Goal: Task Accomplishment & Management: Use online tool/utility

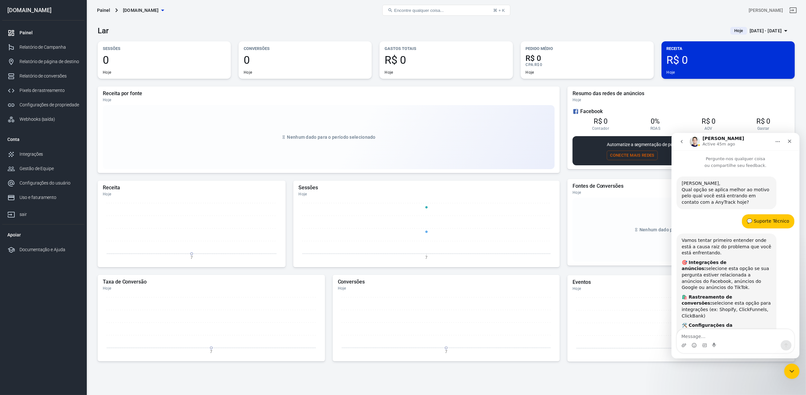
scroll to position [2329, 0]
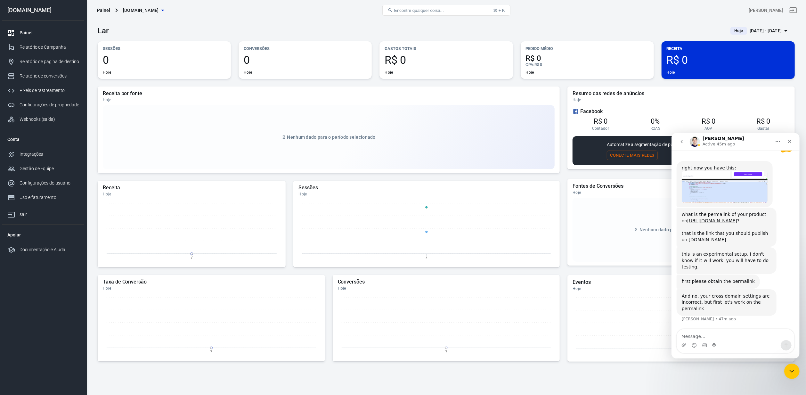
click at [361, 21] on div "Lar Hoje [DATE] - [DATE]" at bounding box center [446, 29] width 697 height 16
click at [712, 171] on div "right now you have this:" at bounding box center [725, 168] width 86 height 6
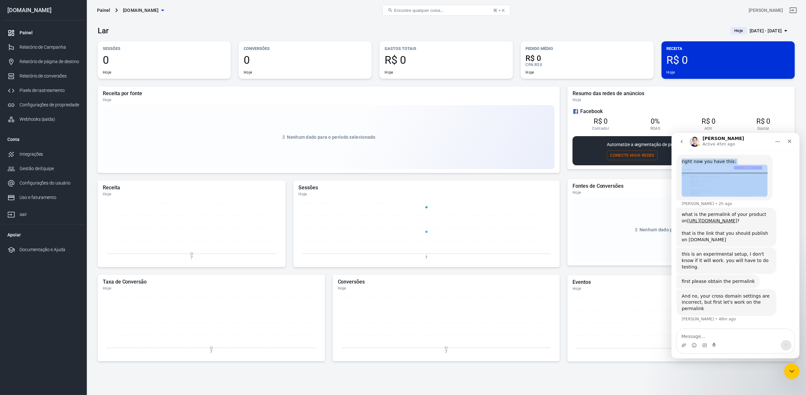
scroll to position [2335, 0]
click at [780, 193] on div "right now you have this: [PERSON_NAME] • 2h ago" at bounding box center [736, 180] width 118 height 53
click at [714, 165] on div "right now you have this:" at bounding box center [725, 161] width 86 height 6
click at [714, 168] on div "right now you have this: [PERSON_NAME] • 2h ago" at bounding box center [725, 184] width 96 height 46
click at [714, 168] on div "right now you have this:" at bounding box center [725, 168] width 86 height 6
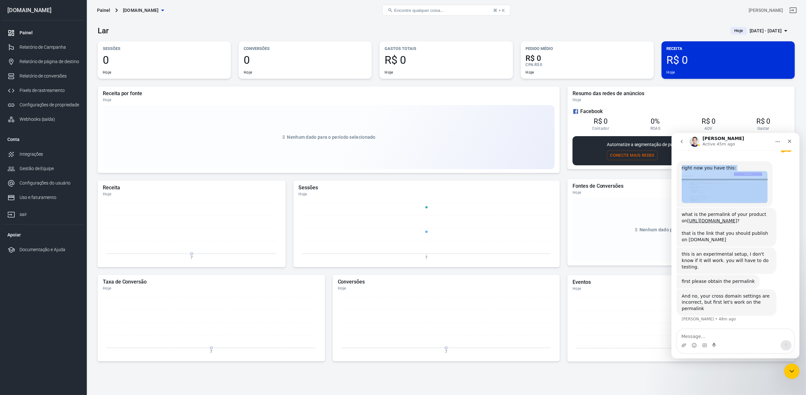
scroll to position [2329, 0]
copy div "right now you have this:"
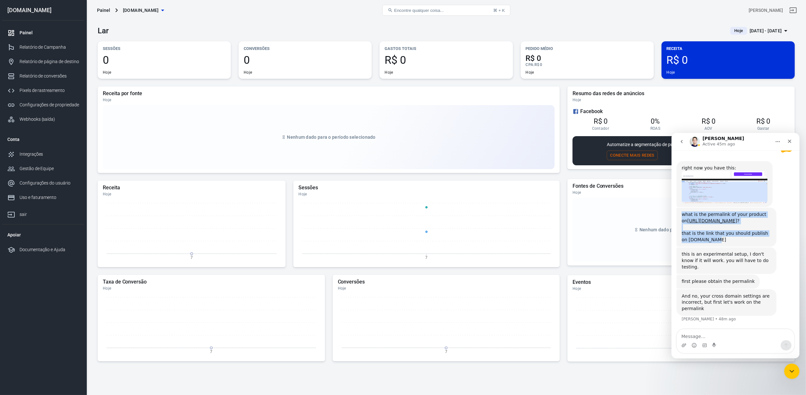
drag, startPoint x: 682, startPoint y: 219, endPoint x: 728, endPoint y: 245, distance: 53.0
click at [728, 242] on div "what is the permalink of your product on [URL][DOMAIN_NAME] ? that is the link …" at bounding box center [727, 226] width 90 height 31
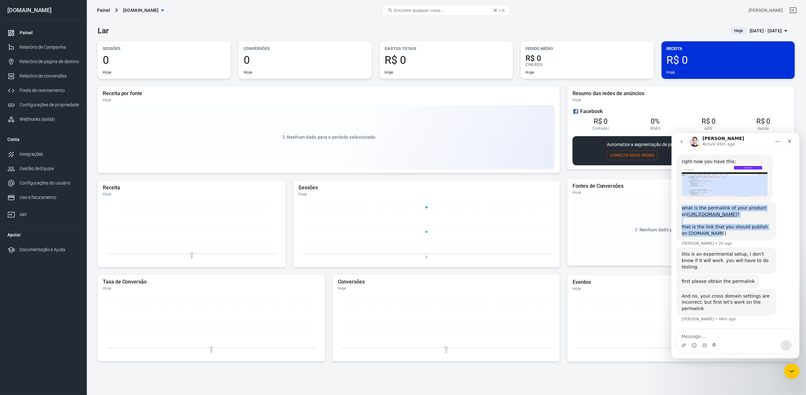
copy div "what is the permalink of your product on [URL][DOMAIN_NAME] ? that is the link …"
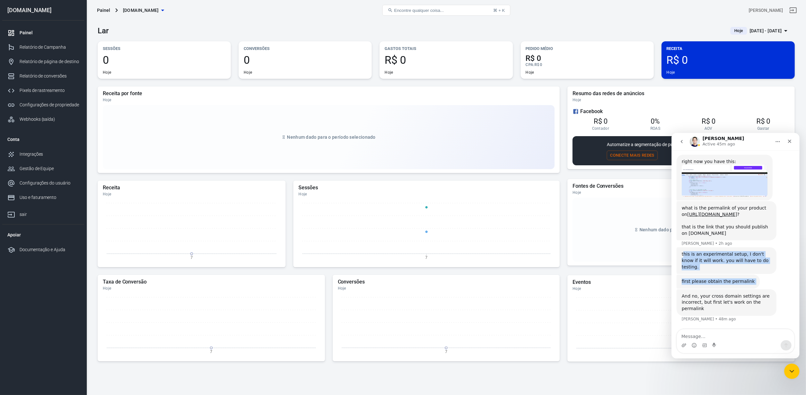
drag, startPoint x: 682, startPoint y: 259, endPoint x: 769, endPoint y: 274, distance: 87.7
copy div "his is an experimental setup, I don't know if it will work. you will have to do…"
click at [686, 267] on div "this is an experimental setup, I don't know if it will work. you will have to d…" at bounding box center [727, 260] width 90 height 19
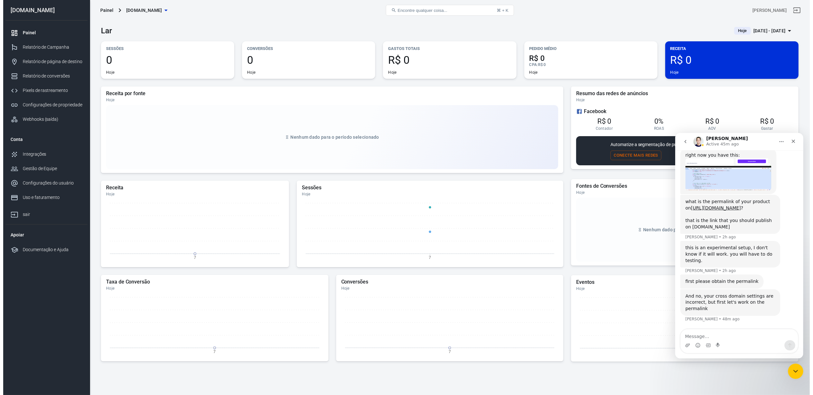
scroll to position [2342, 0]
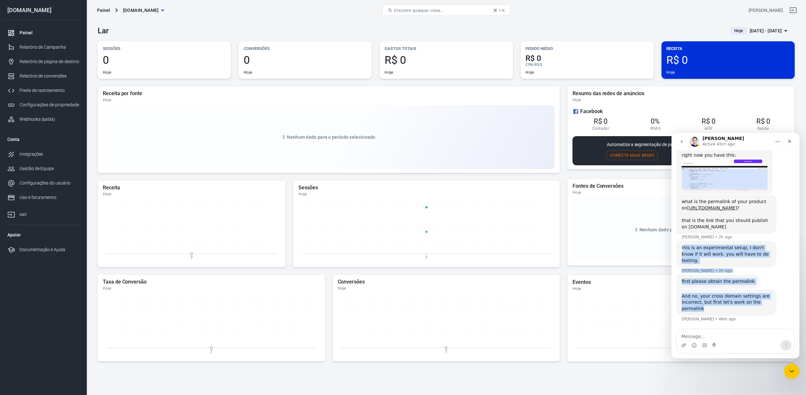
drag, startPoint x: 682, startPoint y: 255, endPoint x: 729, endPoint y: 299, distance: 64.1
copy div "his is an experimental setup, I don't know if it will work. you will have to do…"
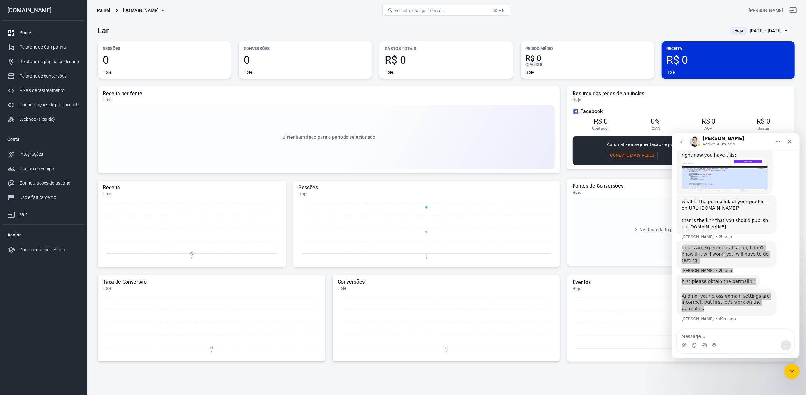
click at [37, 30] on div "Painel" at bounding box center [50, 32] width 60 height 7
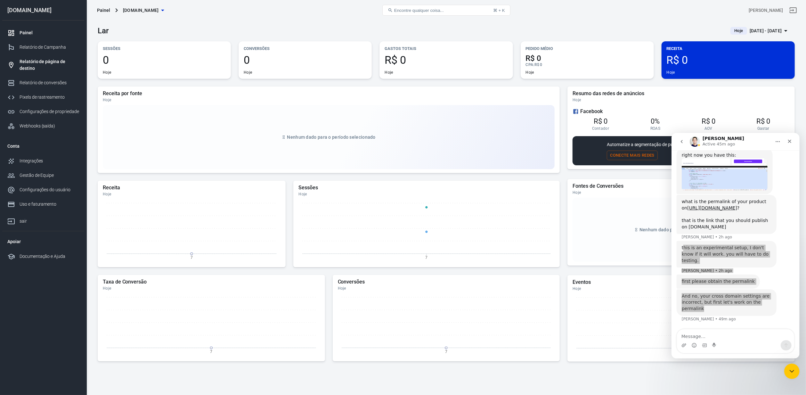
click at [46, 68] on div "Relatório de página de destino" at bounding box center [50, 64] width 60 height 13
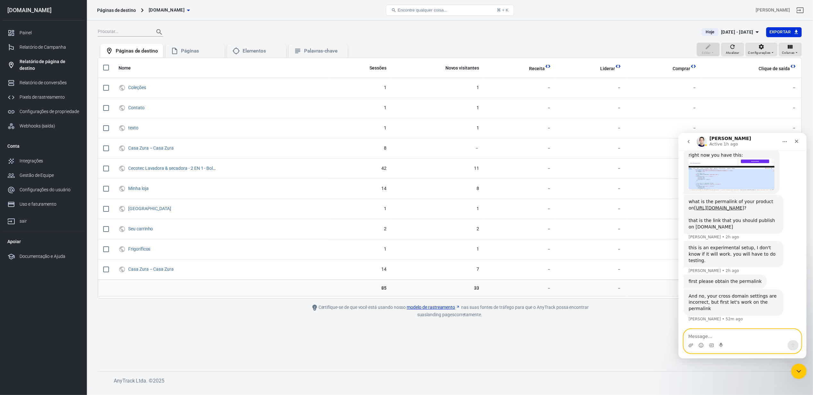
click at [741, 332] on textarea "Message…" at bounding box center [741, 334] width 117 height 11
click at [56, 29] on div "Painel" at bounding box center [50, 32] width 60 height 7
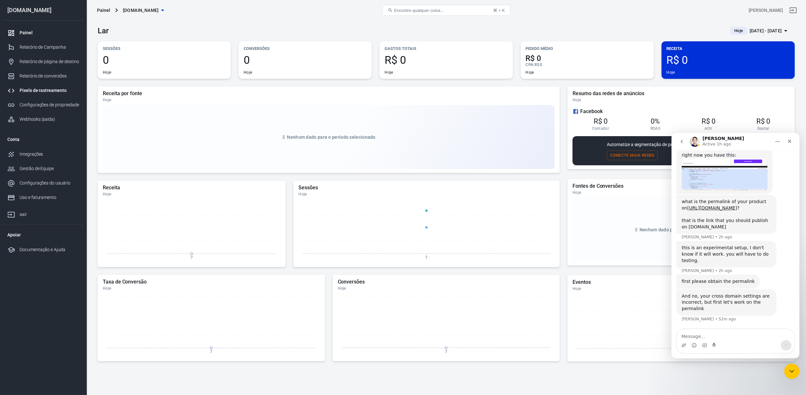
click at [42, 85] on link "Pixels de rastreamento" at bounding box center [43, 90] width 82 height 14
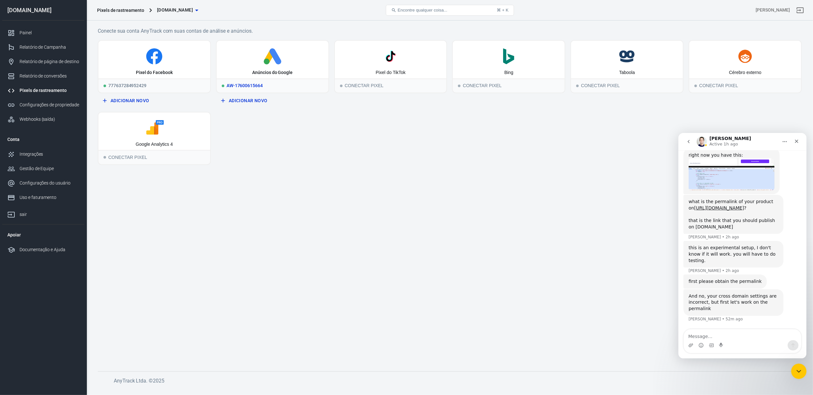
click at [260, 62] on icon at bounding box center [272, 56] width 107 height 16
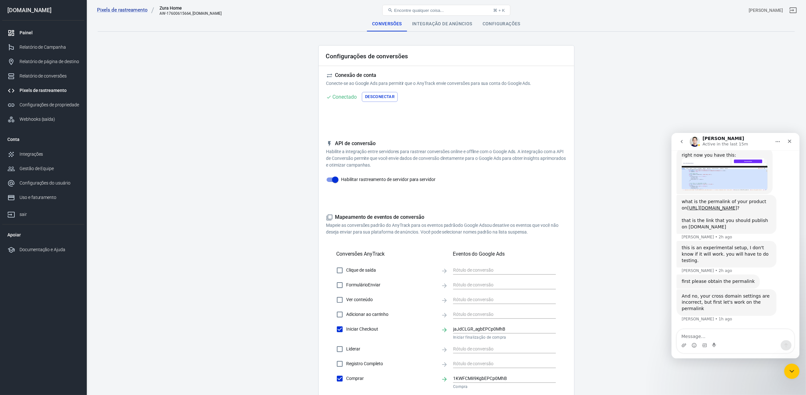
click at [31, 30] on font "Painel" at bounding box center [26, 32] width 13 height 5
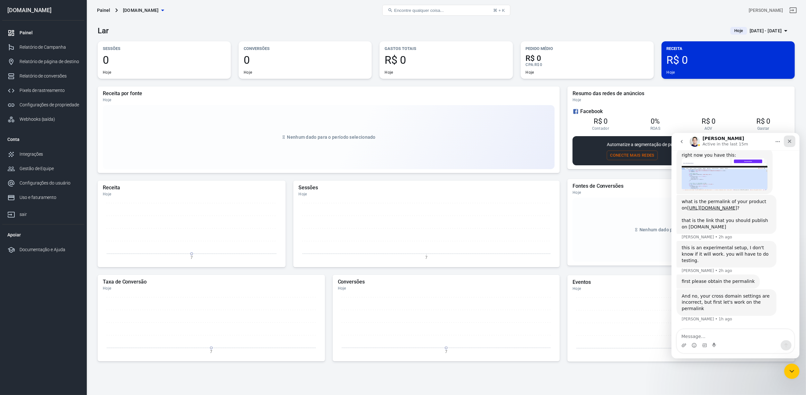
click at [788, 142] on icon "Fechar" at bounding box center [790, 141] width 4 height 4
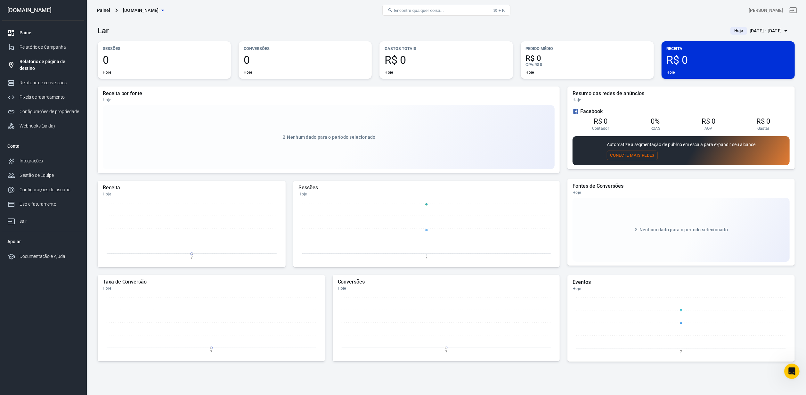
click at [23, 66] on font "Relatório de página de destino" at bounding box center [43, 65] width 46 height 12
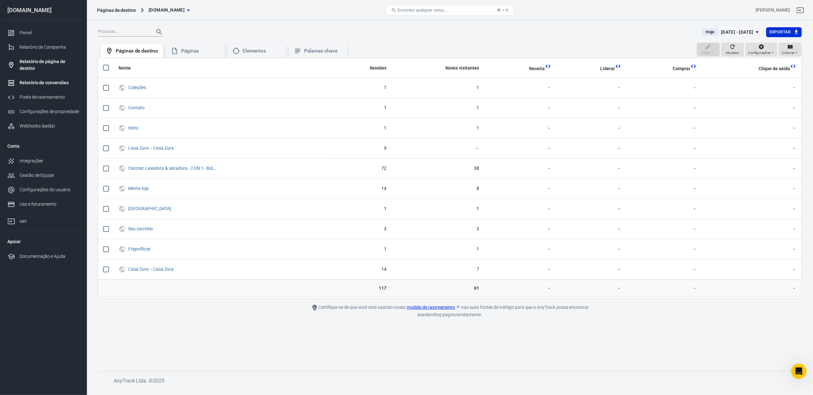
click at [49, 81] on font "Relatório de conversões" at bounding box center [44, 82] width 49 height 5
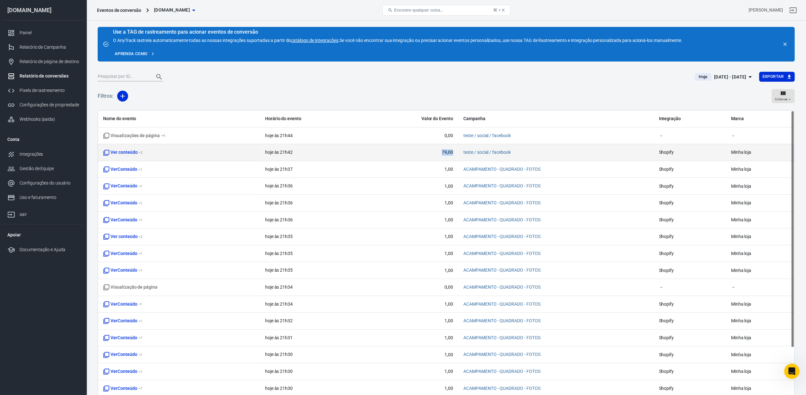
drag, startPoint x: 436, startPoint y: 152, endPoint x: 458, endPoint y: 152, distance: 21.8
click at [458, 152] on td "79,00" at bounding box center [411, 152] width 94 height 17
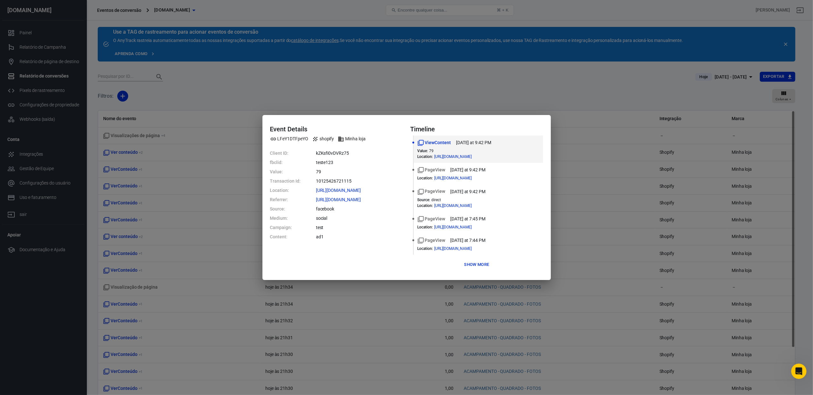
click at [424, 152] on dt "Value :" at bounding box center [422, 151] width 11 height 4
click at [486, 271] on div "Detalhes do evento LFeY1DTFpeYO Shopify Minha loja ID do cliente: kZKsfi0vDVRz7…" at bounding box center [406, 197] width 288 height 165
click at [486, 265] on font "Mostrar mais" at bounding box center [476, 264] width 32 height 5
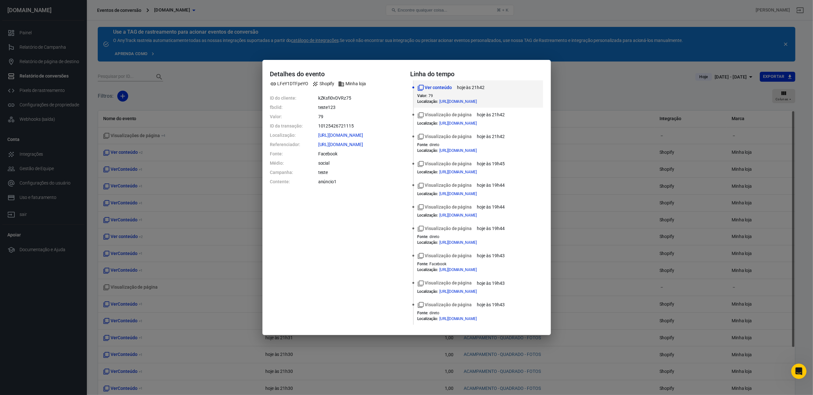
click at [598, 163] on div "Detalhes do evento LFeY1DTFpeYO Shopify Minha loja ID do cliente: kZKsfi0vDVRz7…" at bounding box center [406, 197] width 813 height 395
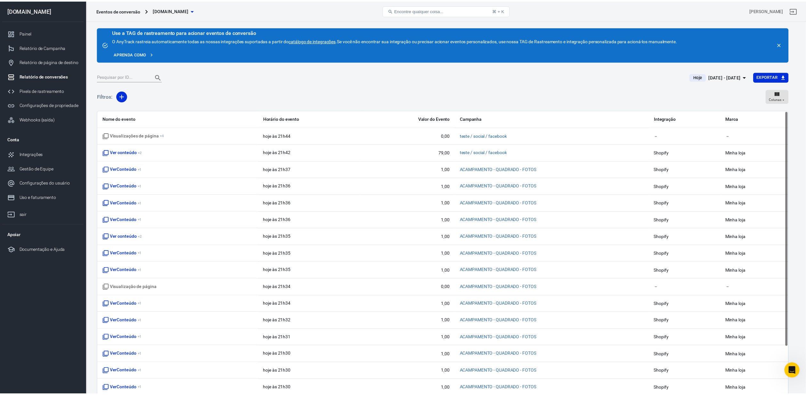
scroll to position [15, 0]
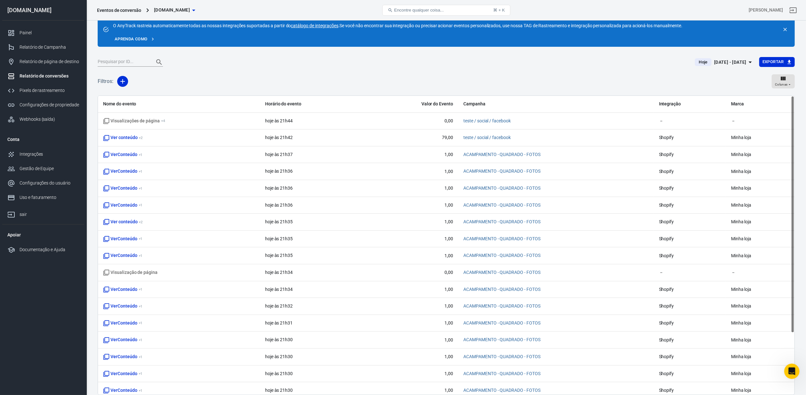
click at [726, 58] on div "[DATE] - [DATE]" at bounding box center [730, 62] width 32 height 8
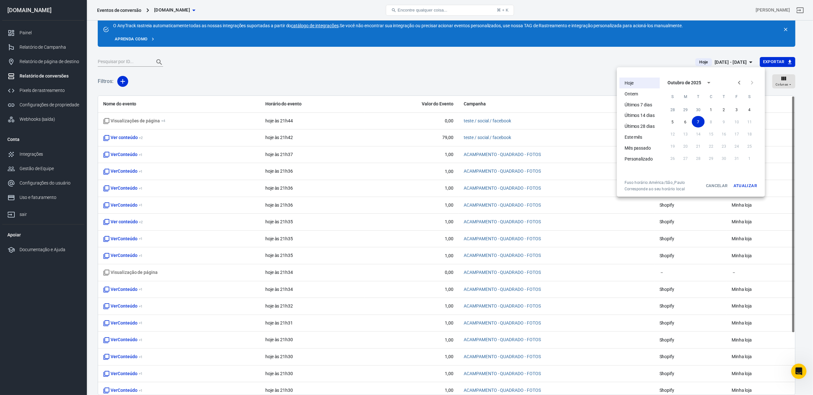
click at [636, 83] on li "Hoje" at bounding box center [639, 83] width 40 height 11
click at [473, 54] on div at bounding box center [406, 197] width 813 height 395
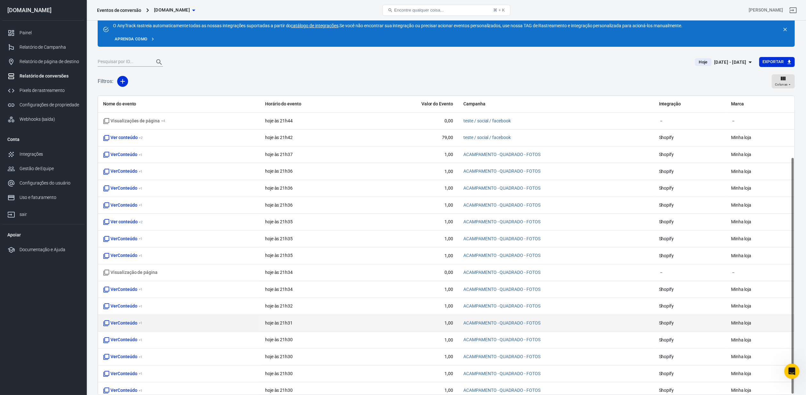
scroll to position [77, 0]
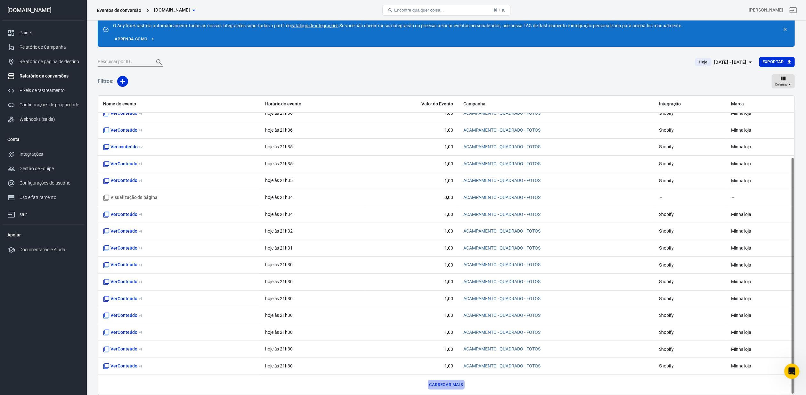
click at [459, 384] on font "Carregar mais" at bounding box center [447, 384] width 34 height 5
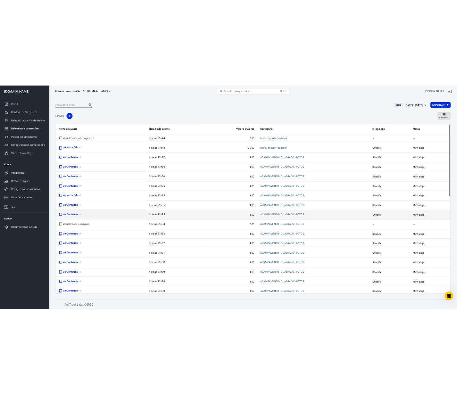
scroll to position [0, 0]
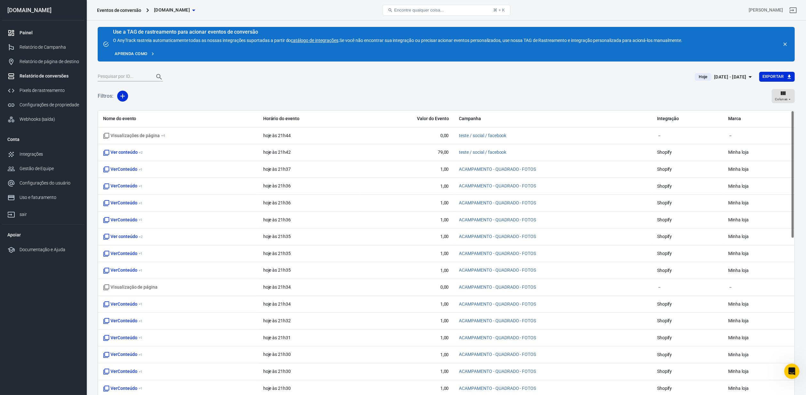
click at [35, 35] on div "Painel" at bounding box center [50, 32] width 60 height 7
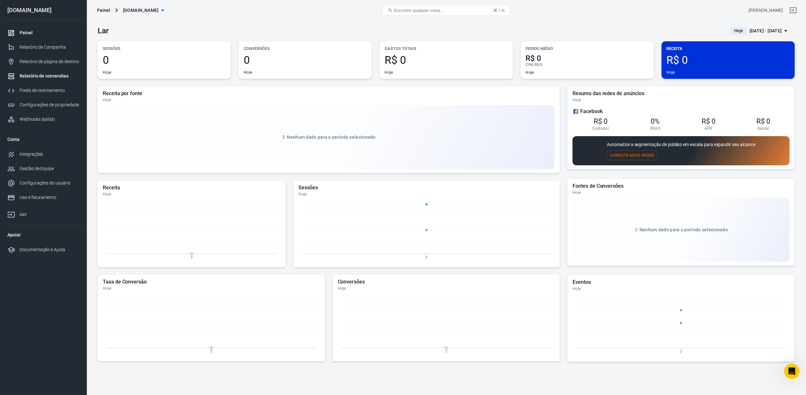
click at [35, 78] on font "Relatório de conversões" at bounding box center [44, 75] width 49 height 5
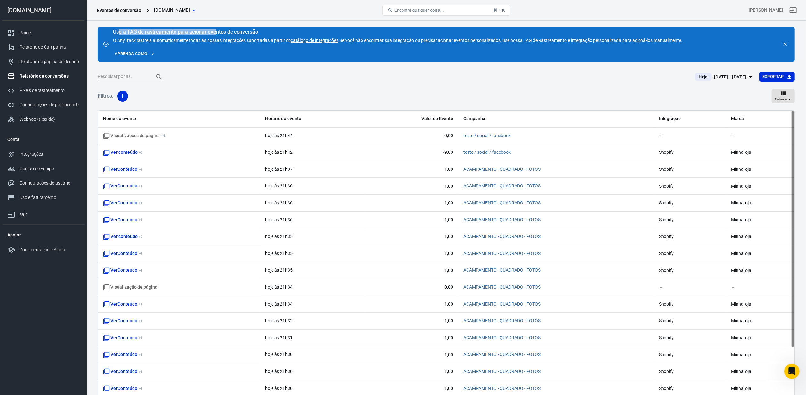
drag, startPoint x: 119, startPoint y: 31, endPoint x: 214, endPoint y: 35, distance: 95.8
click at [214, 35] on font "Use a TAG de rastreamento para acionar eventos de conversão" at bounding box center [185, 32] width 145 height 6
click at [150, 54] on link "Aprenda como" at bounding box center [135, 54] width 44 height 10
click at [341, 48] on div "Use a TAG de rastreamento para acionar eventos de conversão O AnyTrack rastreia…" at bounding box center [398, 43] width 570 height 29
click at [330, 40] on font "catálogo de integrações" at bounding box center [314, 40] width 47 height 5
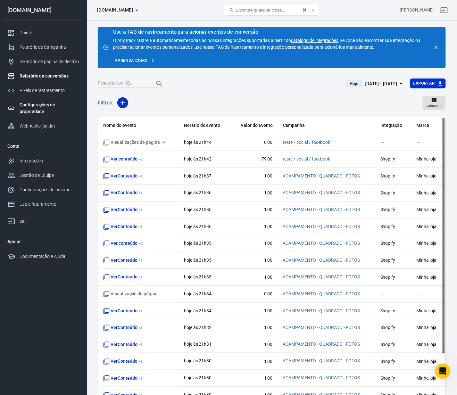
click at [40, 104] on font "Configurações de propriedade" at bounding box center [38, 108] width 36 height 12
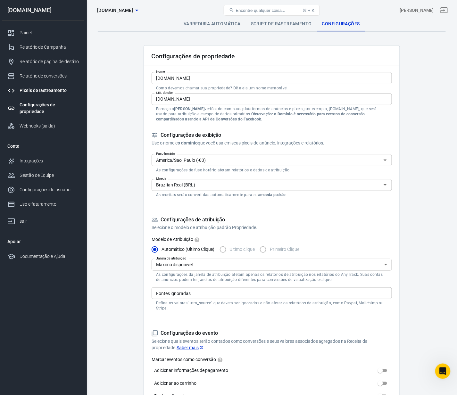
click at [51, 93] on font "Pixels de rastreamento" at bounding box center [43, 90] width 47 height 5
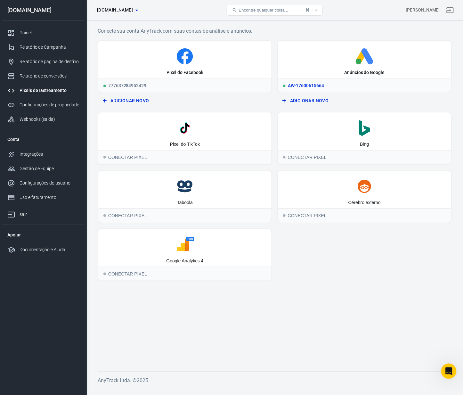
click at [335, 67] on div "Anúncios do Google" at bounding box center [364, 60] width 173 height 38
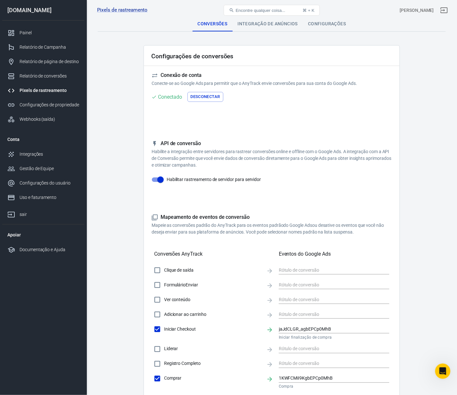
click at [288, 24] on font "Integração de anúncios" at bounding box center [267, 23] width 60 height 5
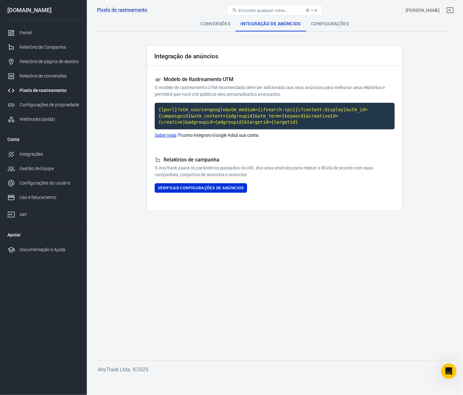
click at [246, 118] on code "{lpurl}?utm_source=google&utm_medium={ifsearch:cpc}{ifcontent:display}&utm_id={…" at bounding box center [275, 116] width 240 height 27
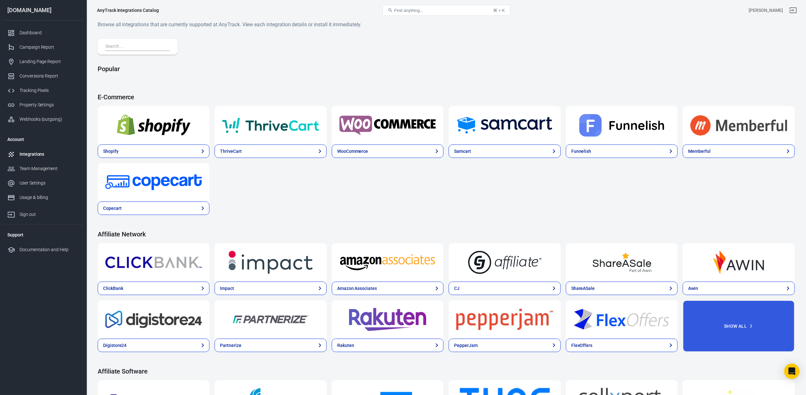
drag, startPoint x: 318, startPoint y: 36, endPoint x: 306, endPoint y: 31, distance: 12.9
